Goal: Check status: Check status

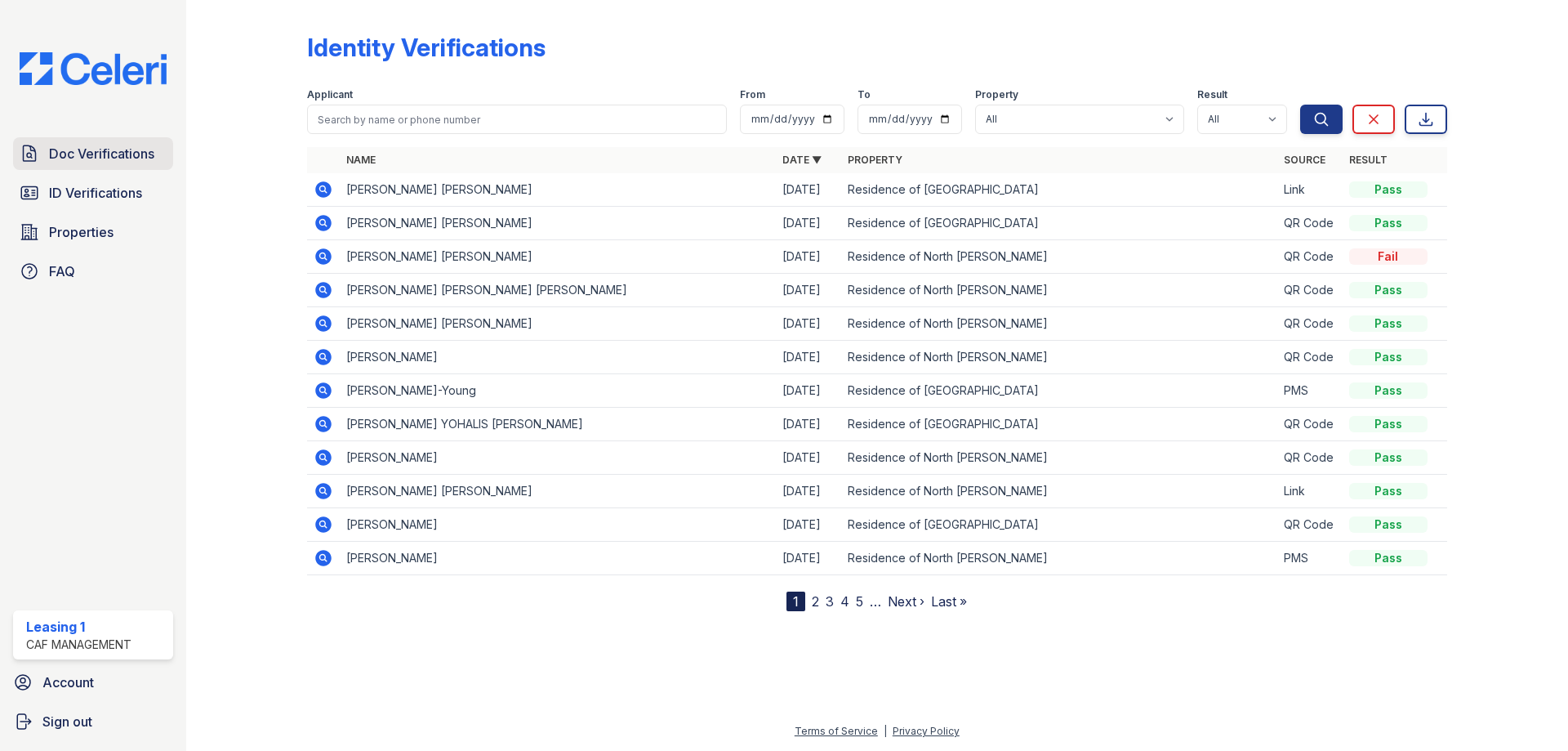
click at [140, 161] on span "Doc Verifications" at bounding box center [101, 153] width 105 height 20
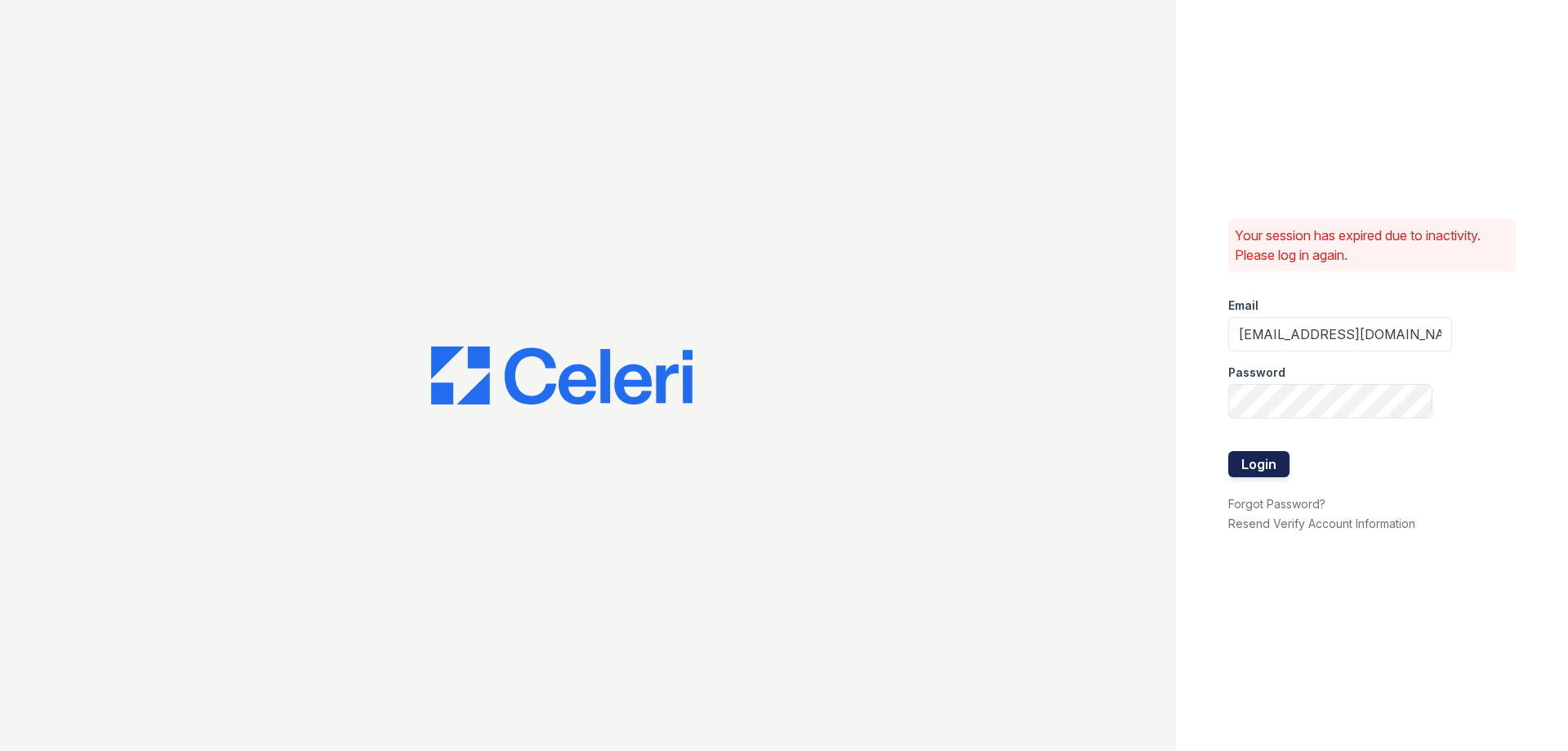
click at [1247, 458] on button "Login" at bounding box center [1259, 464] width 61 height 26
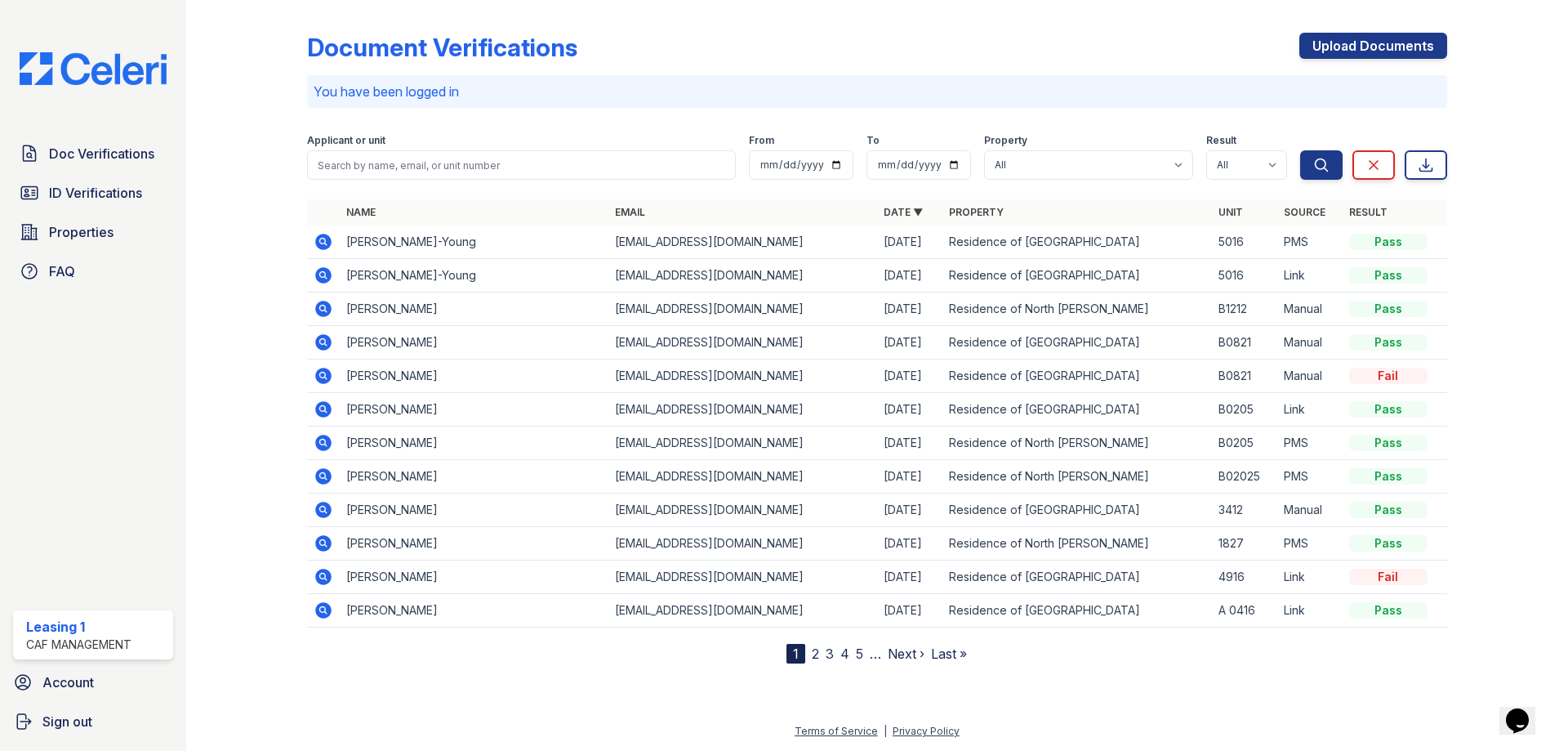
click at [321, 242] on icon at bounding box center [324, 242] width 20 height 20
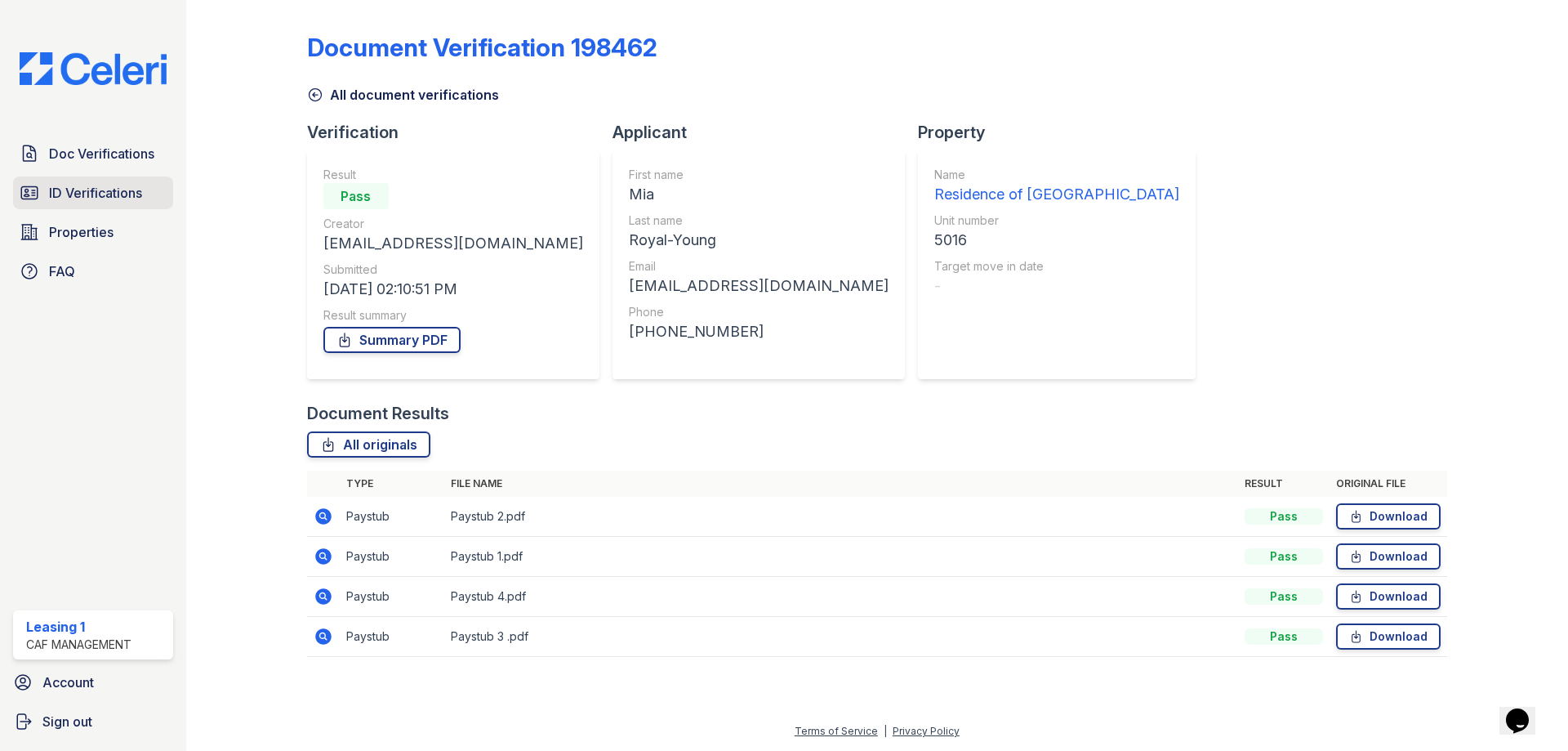
click at [138, 183] on link "ID Verifications" at bounding box center [93, 193] width 160 height 33
